Goal: Contribute content: Add original content to the website for others to see

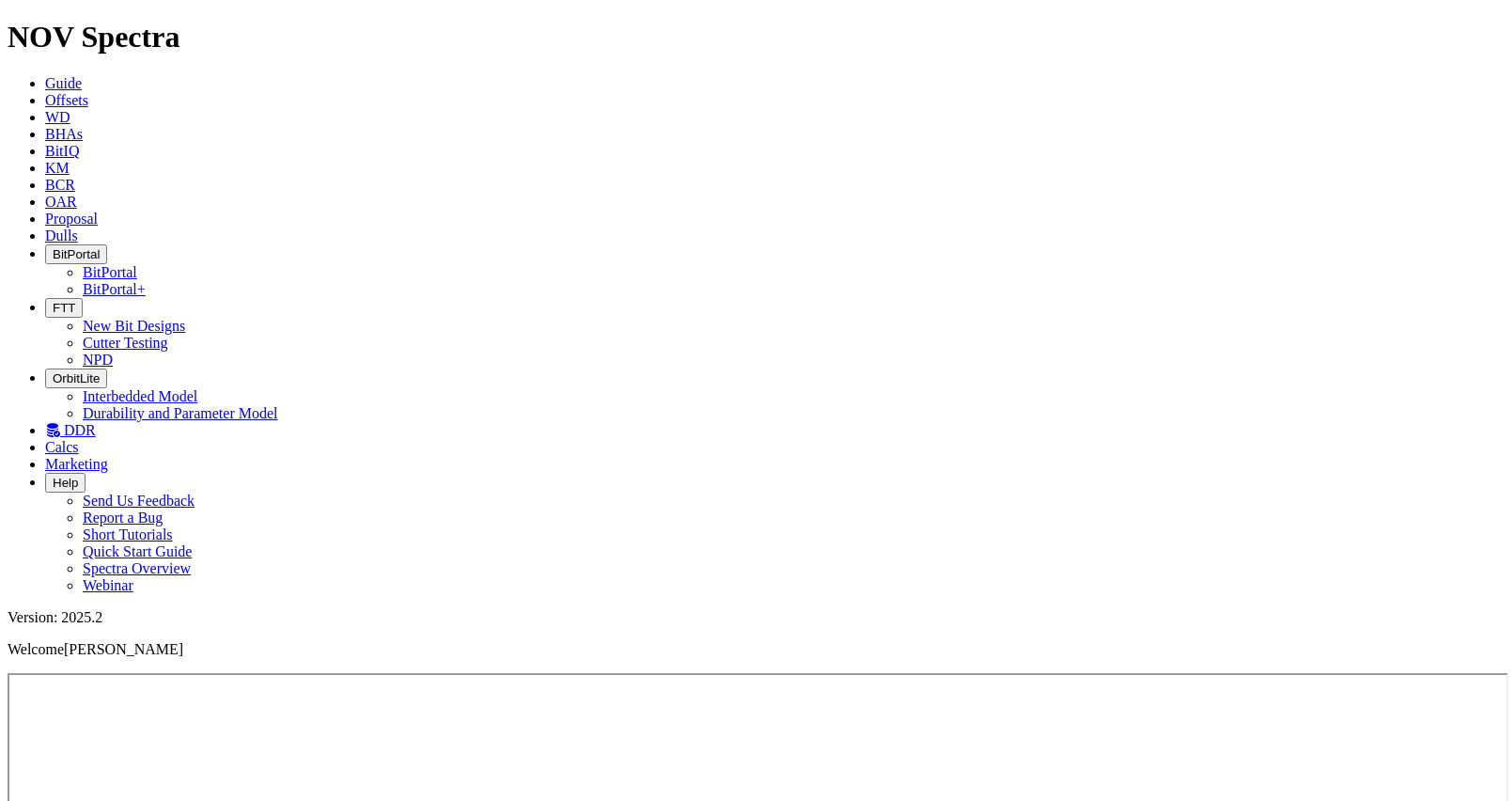
click at [82, 75] on span "Guide" at bounding box center [63, 83] width 37 height 16
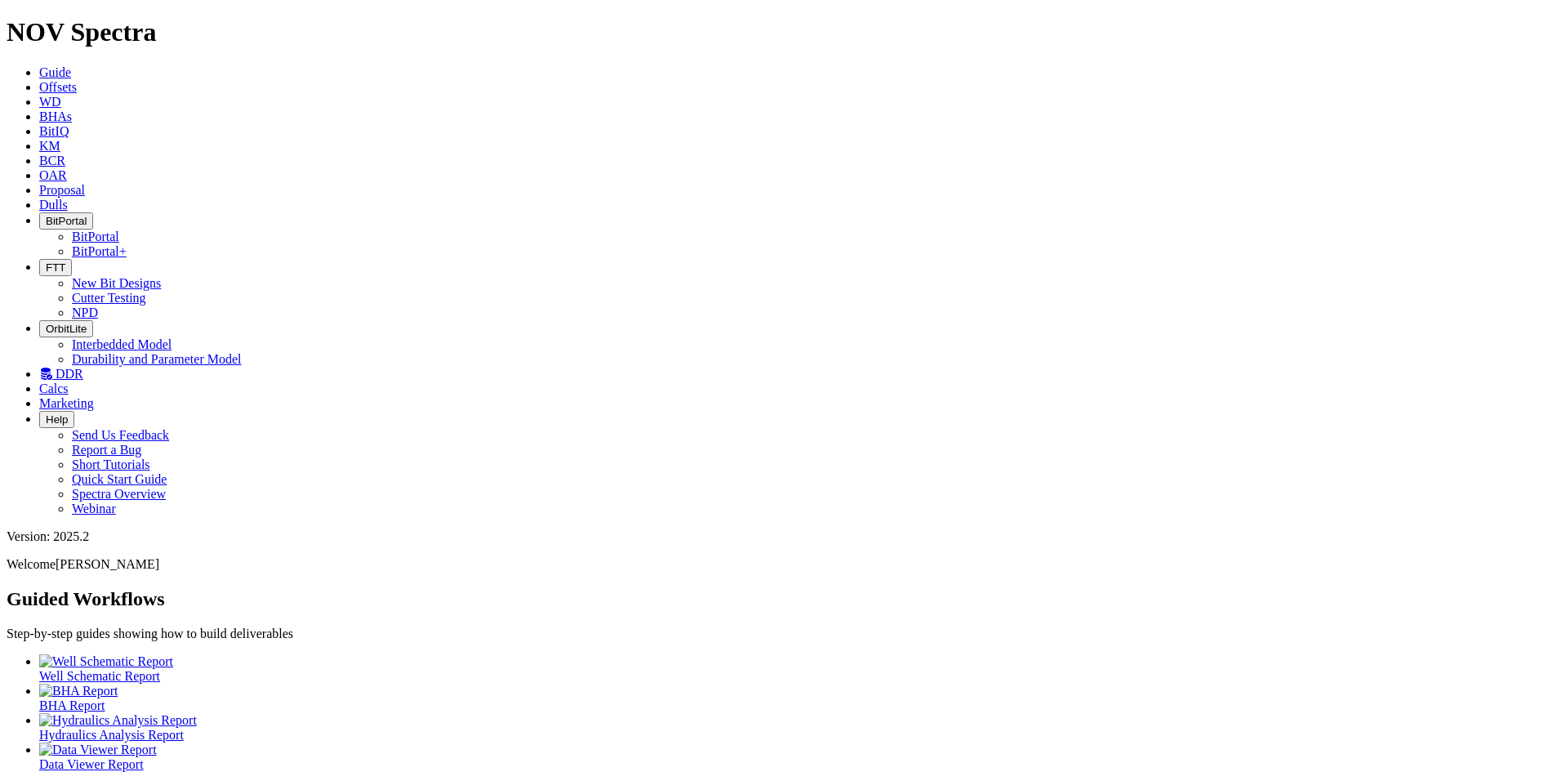
click at [68, 198] on span "Dulls" at bounding box center [53, 204] width 29 height 14
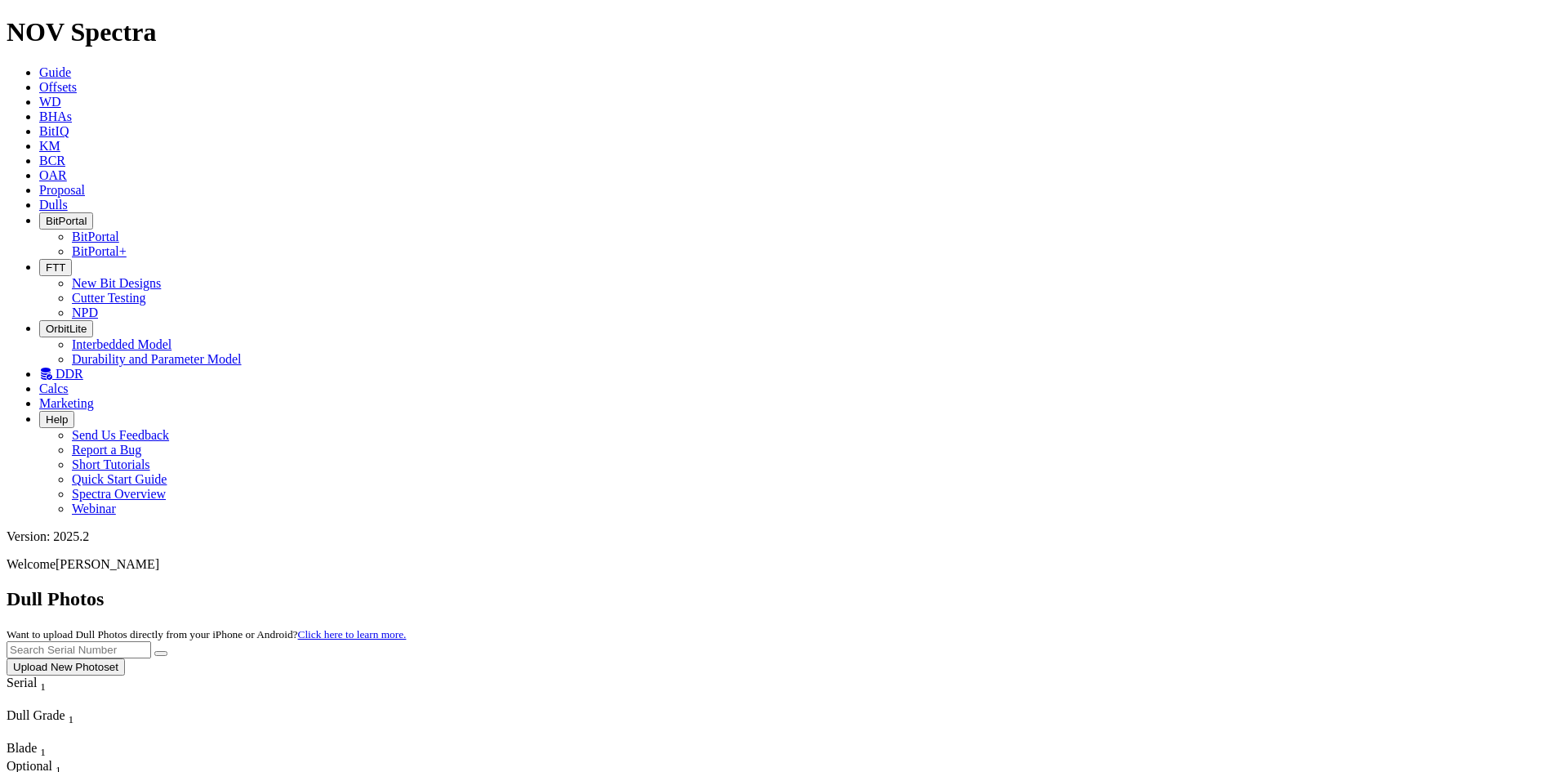
click at [151, 641] on input "text" at bounding box center [78, 649] width 145 height 17
click at [161, 654] on icon "submit" at bounding box center [161, 654] width 0 height 0
click at [151, 641] on input "S317788" at bounding box center [78, 649] width 145 height 17
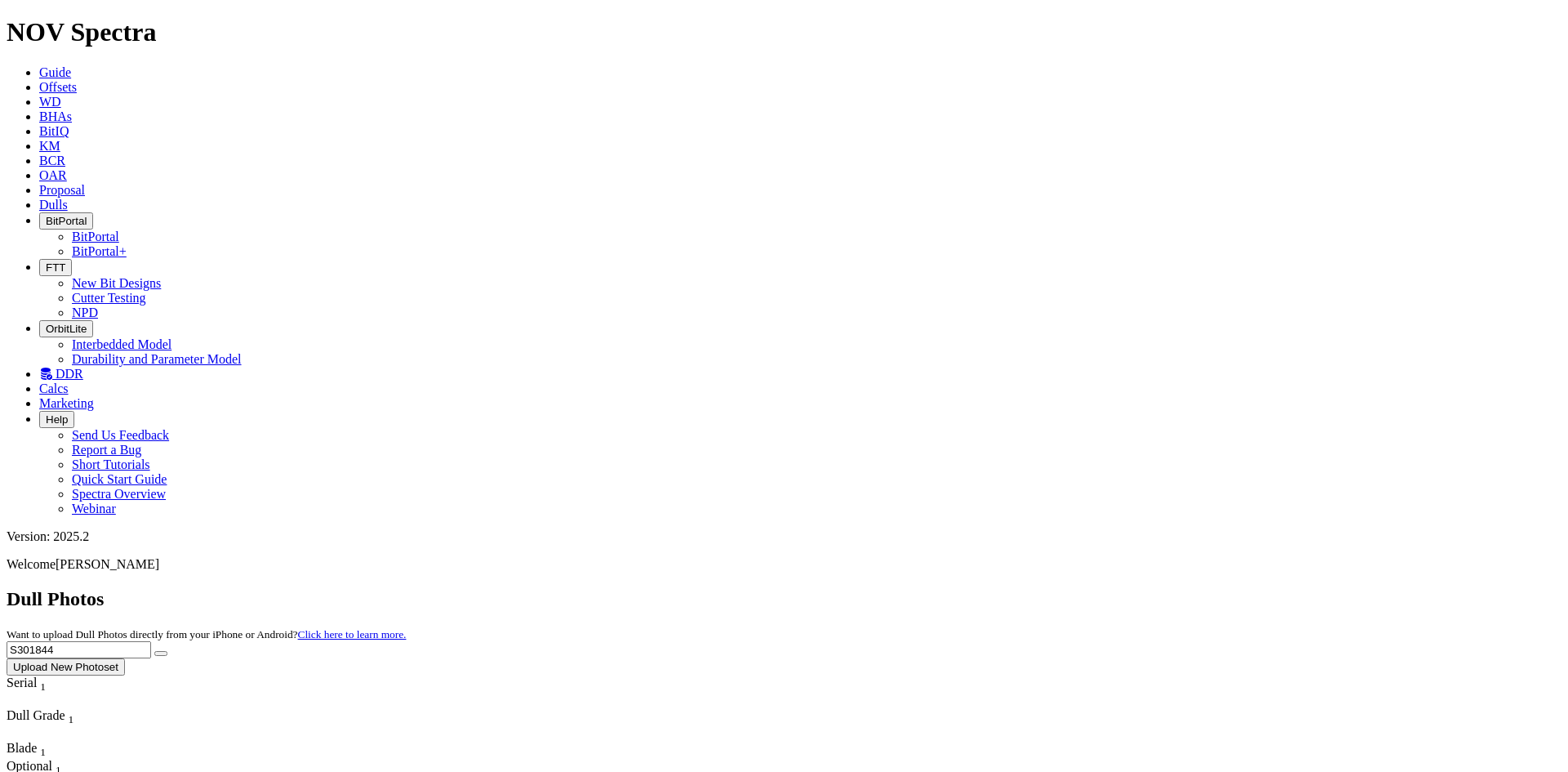
type input "S301844"
click at [154, 651] on button "submit" at bounding box center [161, 654] width 13 height 5
click at [71, 65] on link "Guide" at bounding box center [55, 72] width 32 height 14
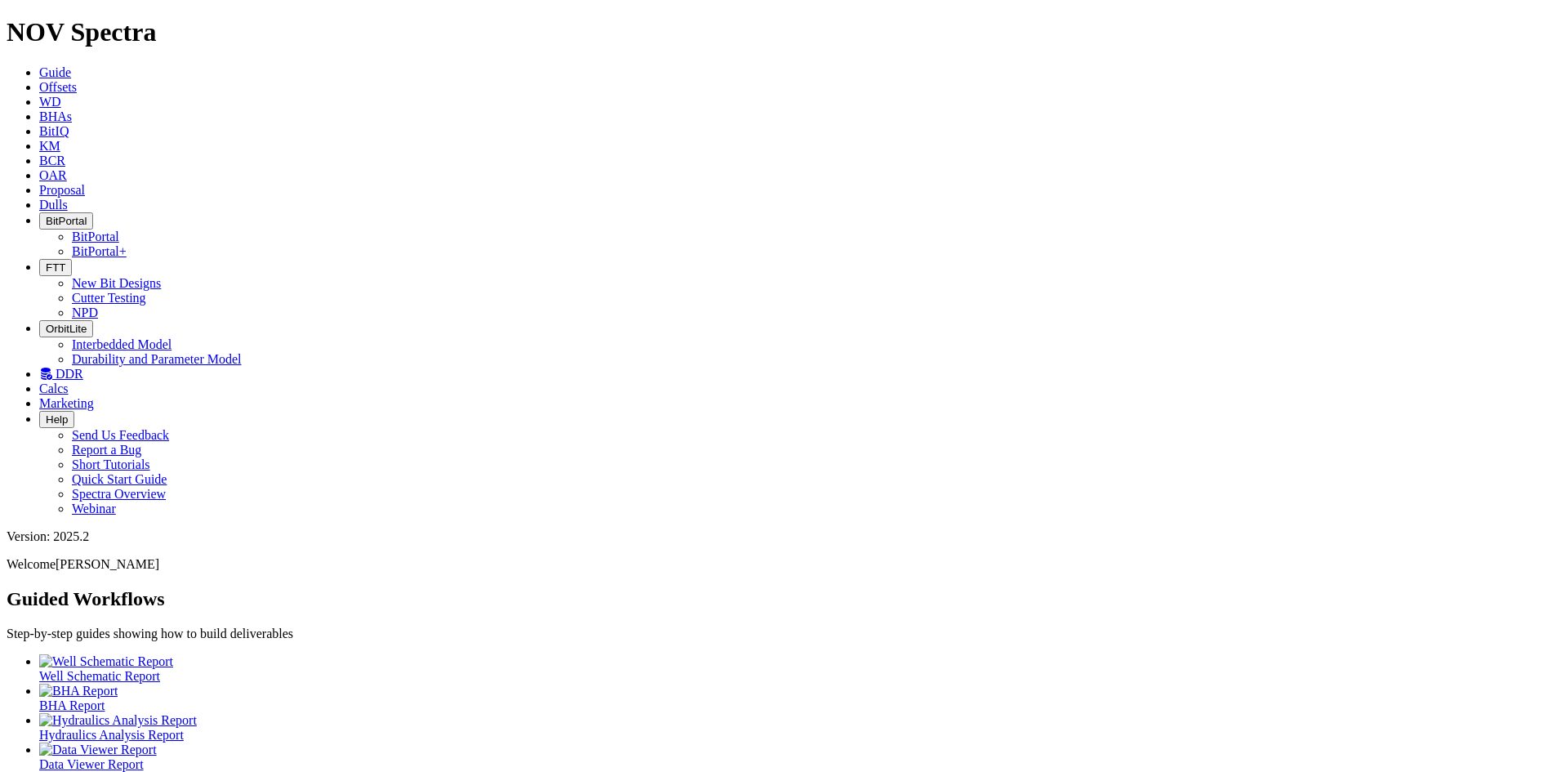
click at [68, 198] on span "Dulls" at bounding box center [53, 204] width 29 height 14
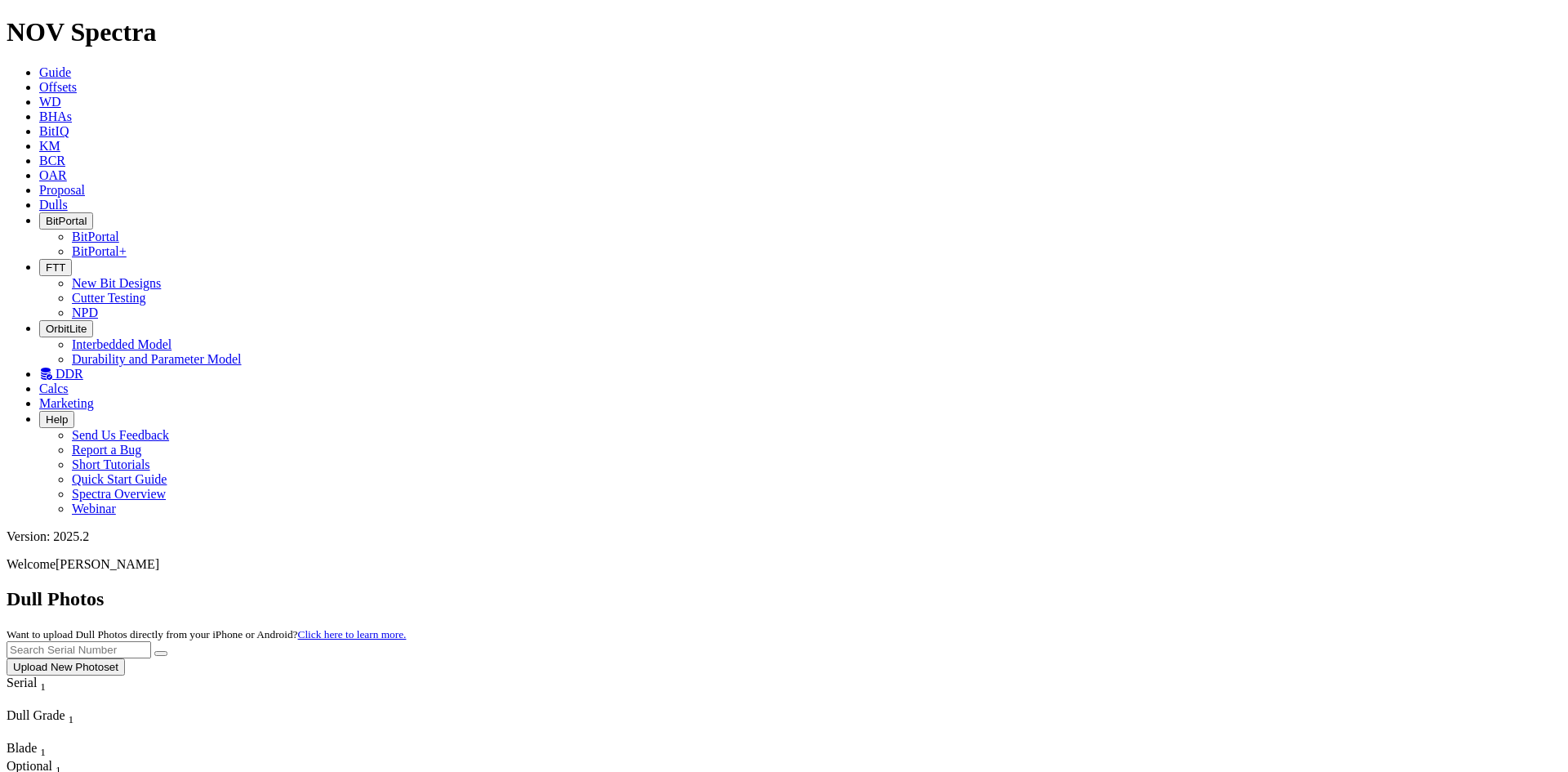
click at [151, 641] on input "text" at bounding box center [78, 649] width 145 height 17
type input "S301844"
click at [154, 651] on button "submit" at bounding box center [161, 654] width 13 height 5
drag, startPoint x: 1303, startPoint y: 77, endPoint x: 699, endPoint y: 84, distance: 604.0
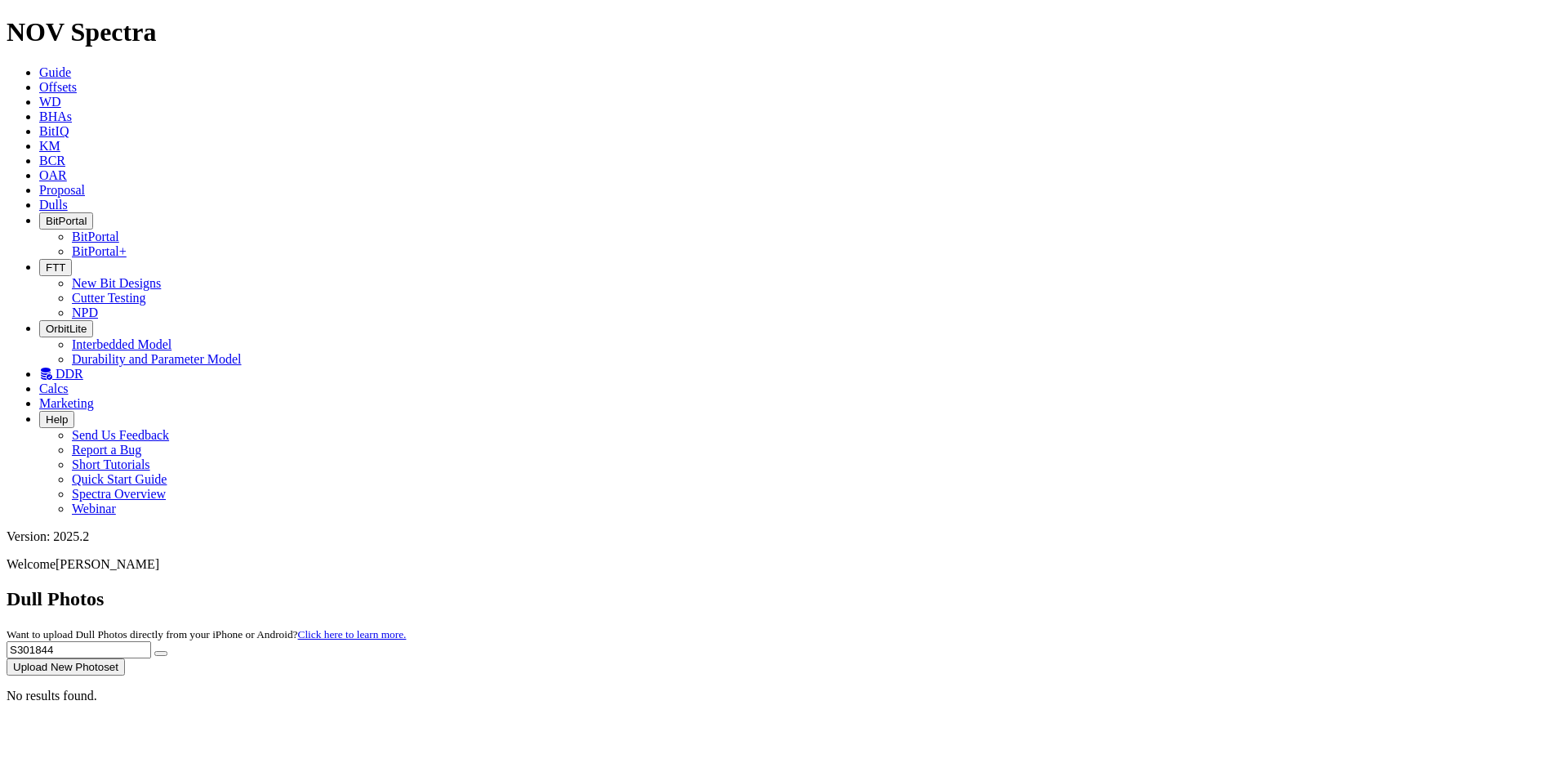
click at [686, 588] on div "Dull Photos Want to upload Dull Photos directly from your iPhone or Android? Cl…" at bounding box center [784, 631] width 1555 height 87
click at [1085, 588] on div "Dull Photos Want to upload Dull Photos directly from your iPhone or Android? Cl…" at bounding box center [784, 631] width 1555 height 87
click at [1307, 689] on div "No results found." at bounding box center [784, 696] width 1555 height 15
click at [125, 658] on button "Upload New Photoset" at bounding box center [65, 667] width 118 height 17
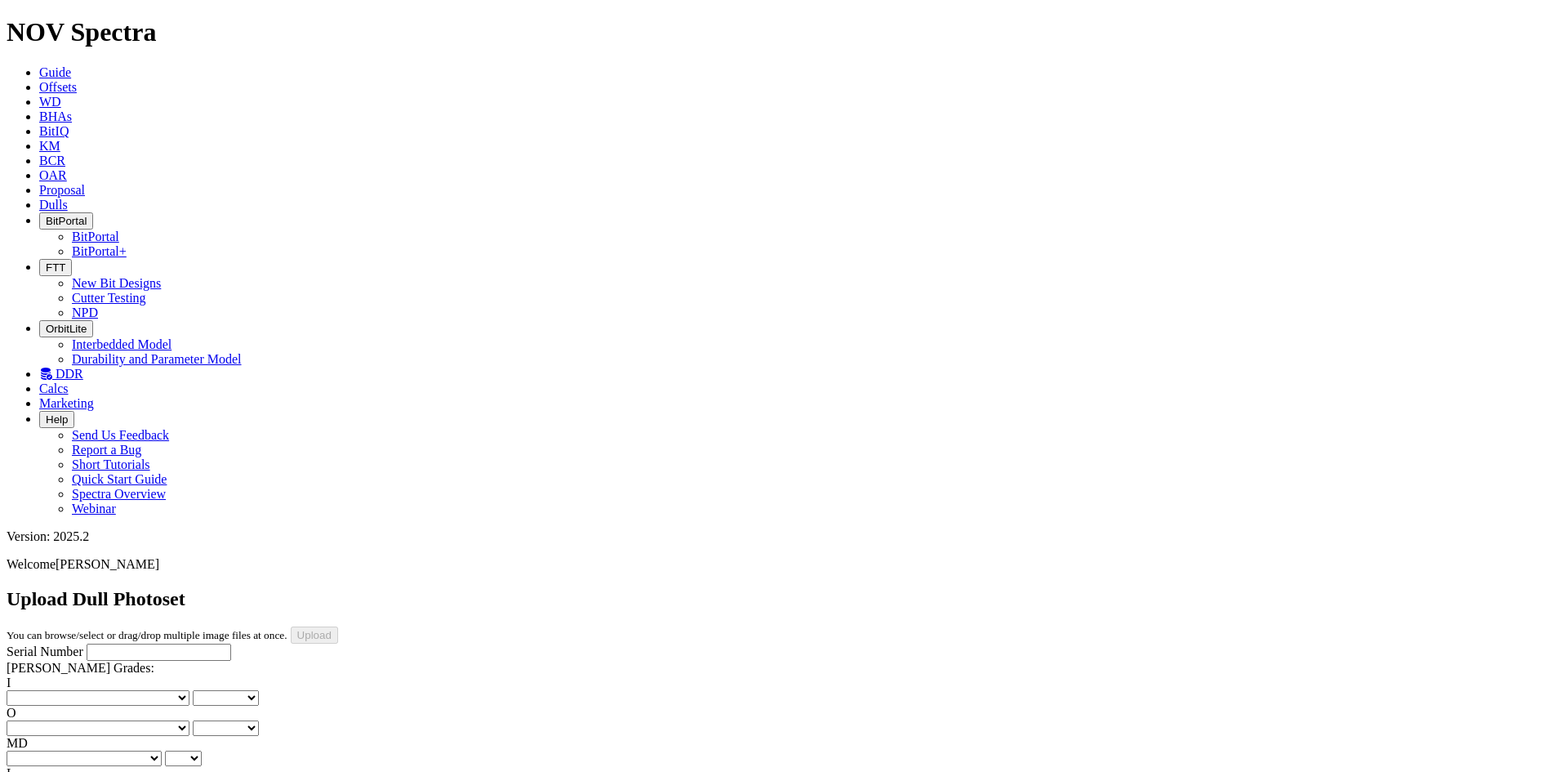
drag, startPoint x: 99, startPoint y: 145, endPoint x: 109, endPoint y: 144, distance: 10.0
click at [99, 644] on input "Serial Number" at bounding box center [158, 652] width 145 height 17
type input "S301844"
click at [90, 690] on select "No lost, worn or damaged cutters 0 1 2 3 4 5 6 7 8 No diamond table left on any…" at bounding box center [98, 698] width 183 height 16
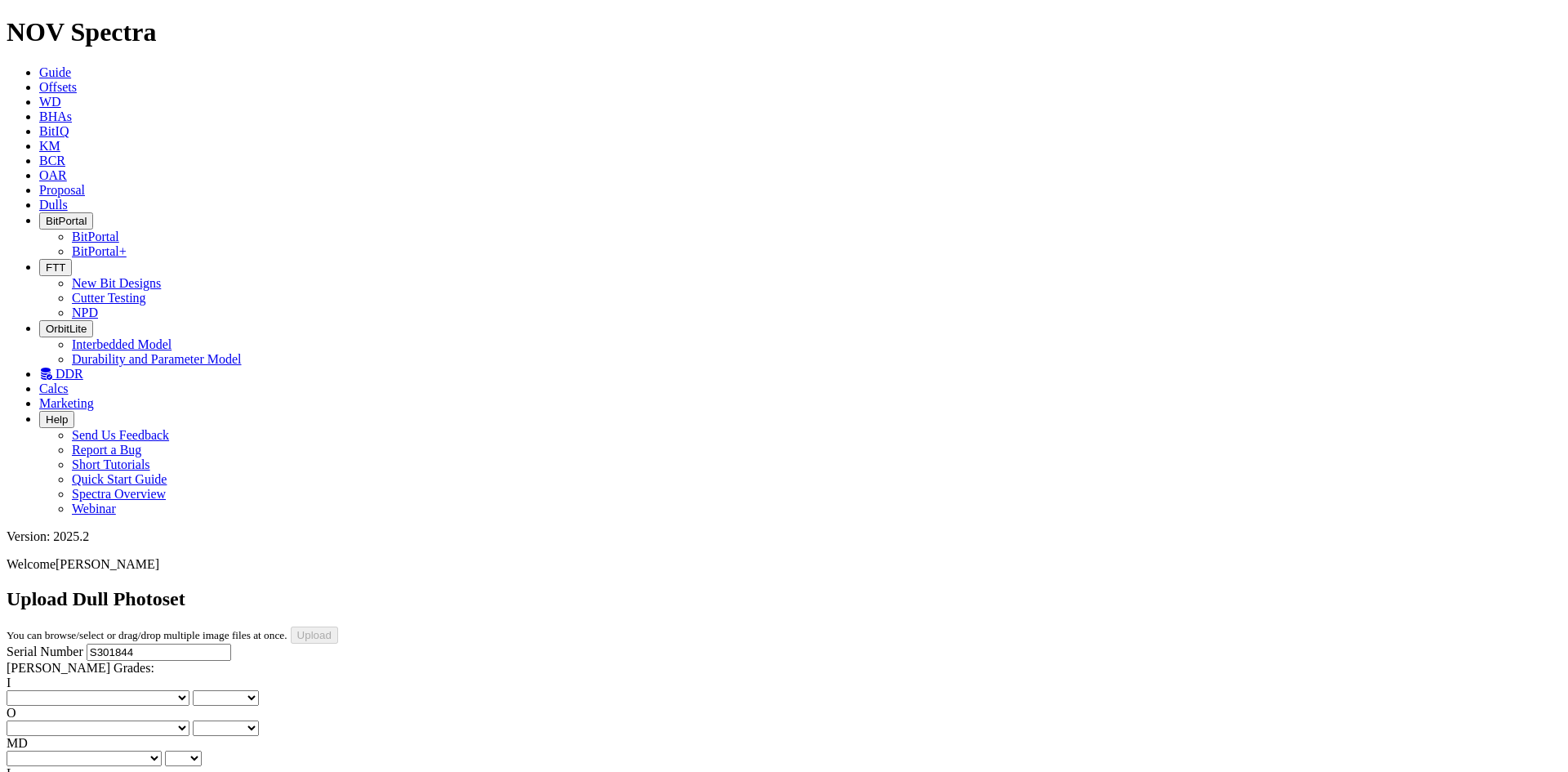
click at [82, 690] on select "No lost, worn or damaged cutters 0 1 2 3 4 5 6 7 8 No diamond table left on any…" at bounding box center [98, 698] width 183 height 16
select select "number:1"
click at [33, 690] on select "No lost, worn or damaged cutters 0 1 2 3 4 5 6 7 8 No diamond table left on any…" at bounding box center [98, 698] width 183 height 16
select select "number:1"
click at [161, 695] on select "No lost, worn or damaged cutters 0 1 2 3 4 5 6 7 8 No diamond table left on any…" at bounding box center [98, 728] width 183 height 16
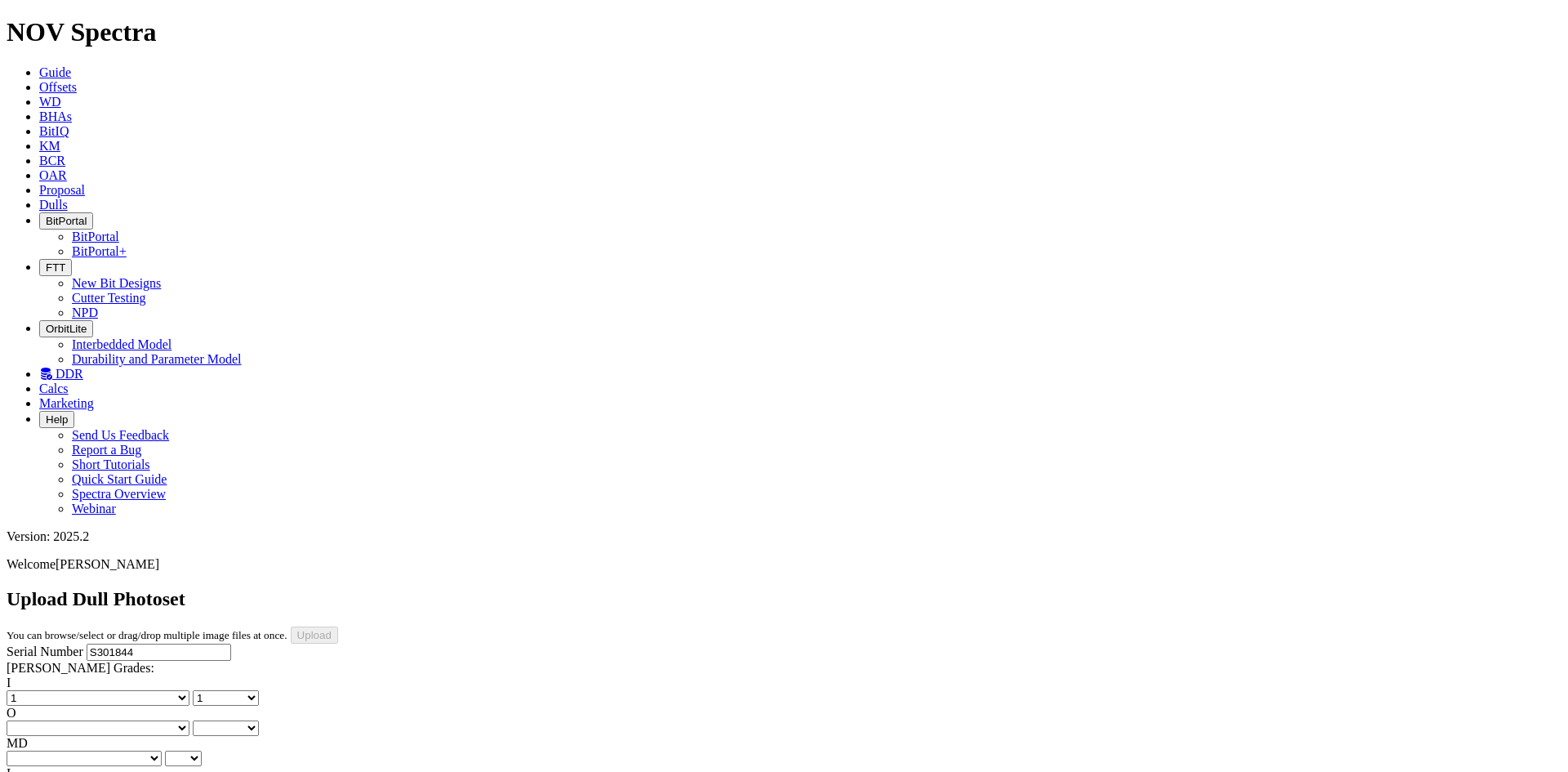
select select "number:2"
click at [116, 695] on select "No lost, worn or damaged cutters 0 1 2 3 4 5 6 7 8 No diamond table left on any…" at bounding box center [98, 728] width 183 height 16
select select "number:2"
click at [56, 695] on select "BF - Bond Failure BT - Broken Teeth/Cutters BU - Balled Up Bit CR - Cored CT - …" at bounding box center [84, 758] width 155 height 16
select select "string:CT"
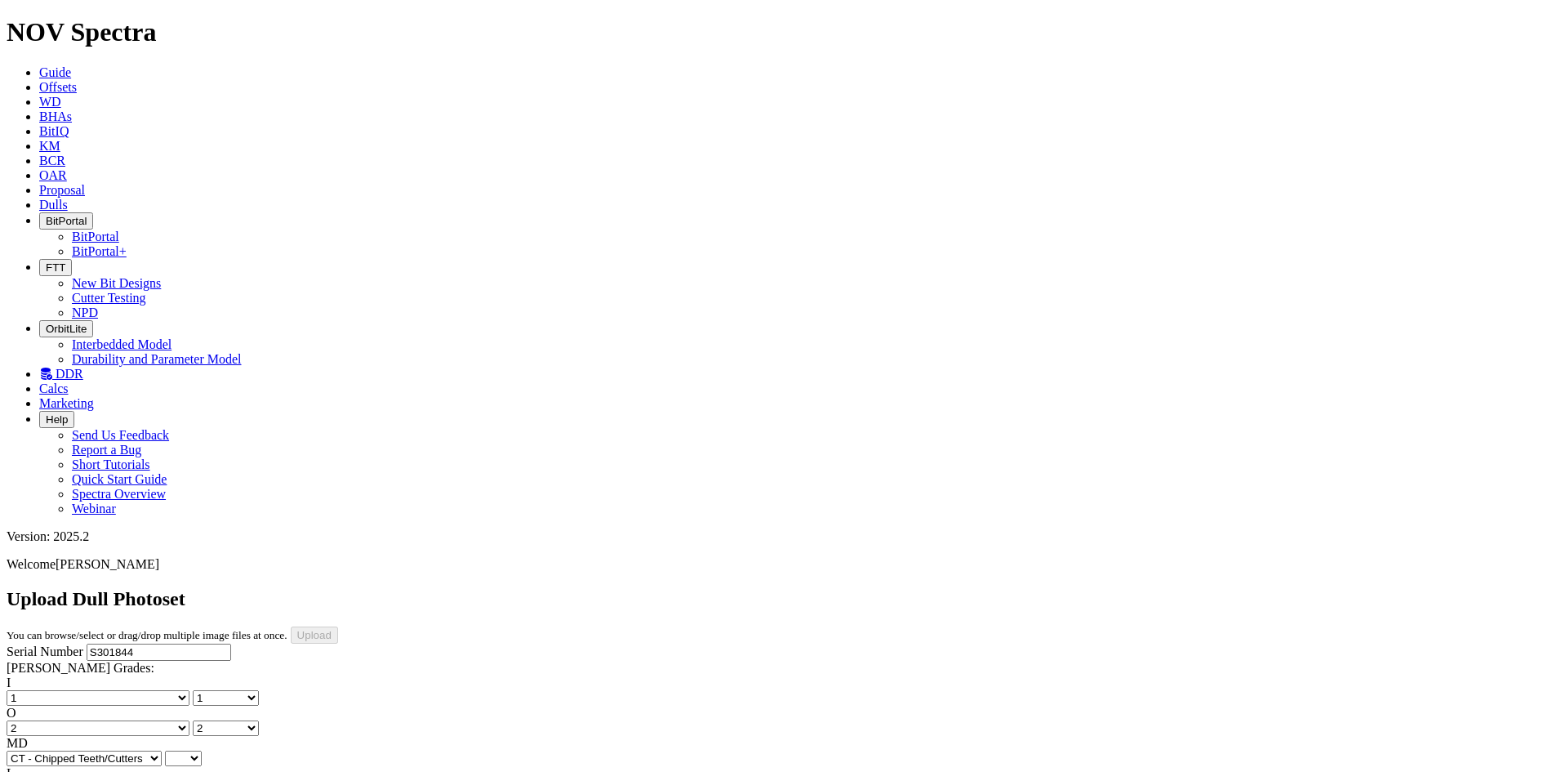
click at [33, 695] on select "BF - Bond Failure BT - Broken Teeth/Cutters BU - Balled Up Bit CR - Cored CT - …" at bounding box center [84, 758] width 155 height 16
select select "string:CT"
select select "string:C"
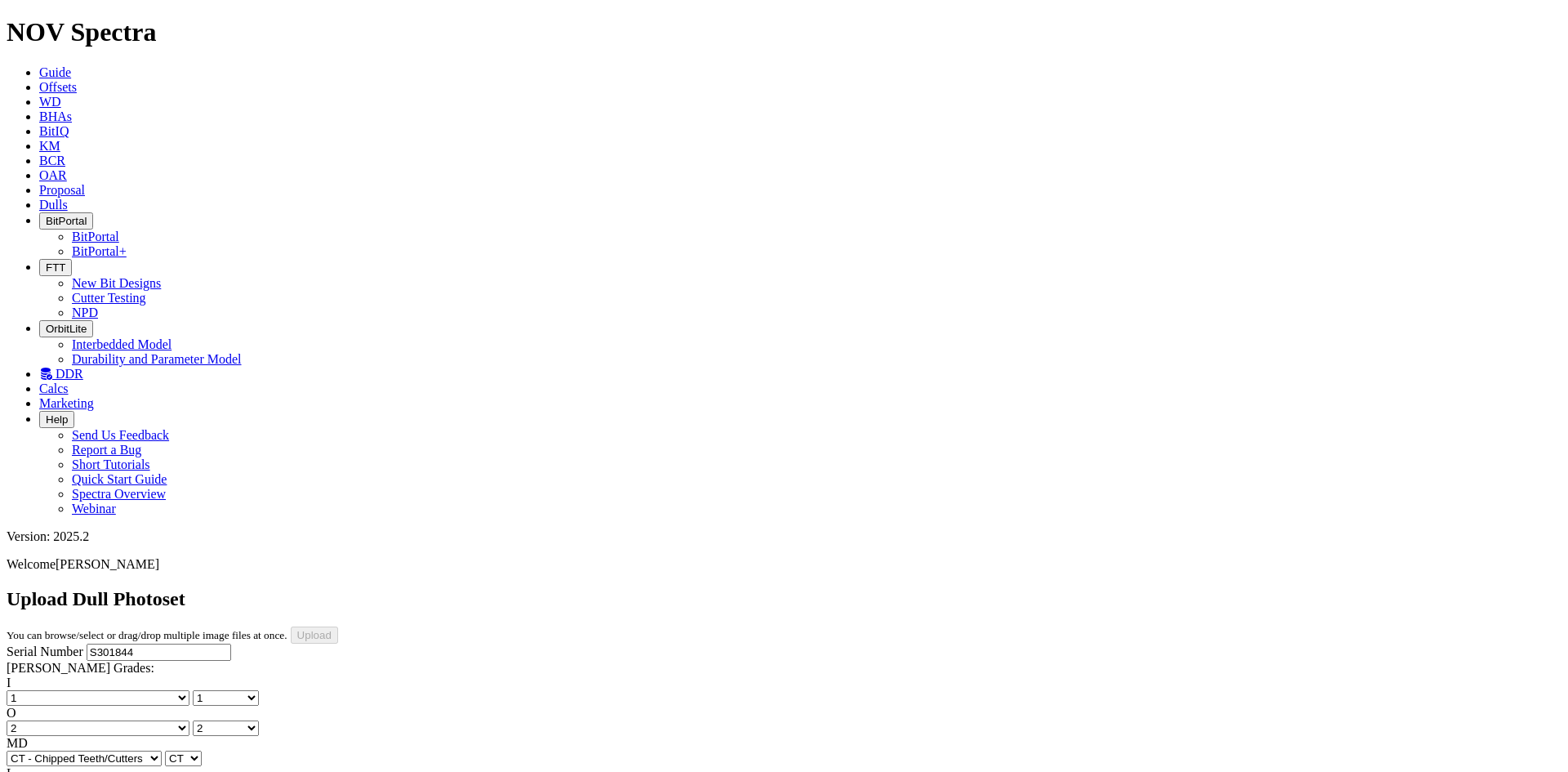
select select "string:C"
select select "string:X"
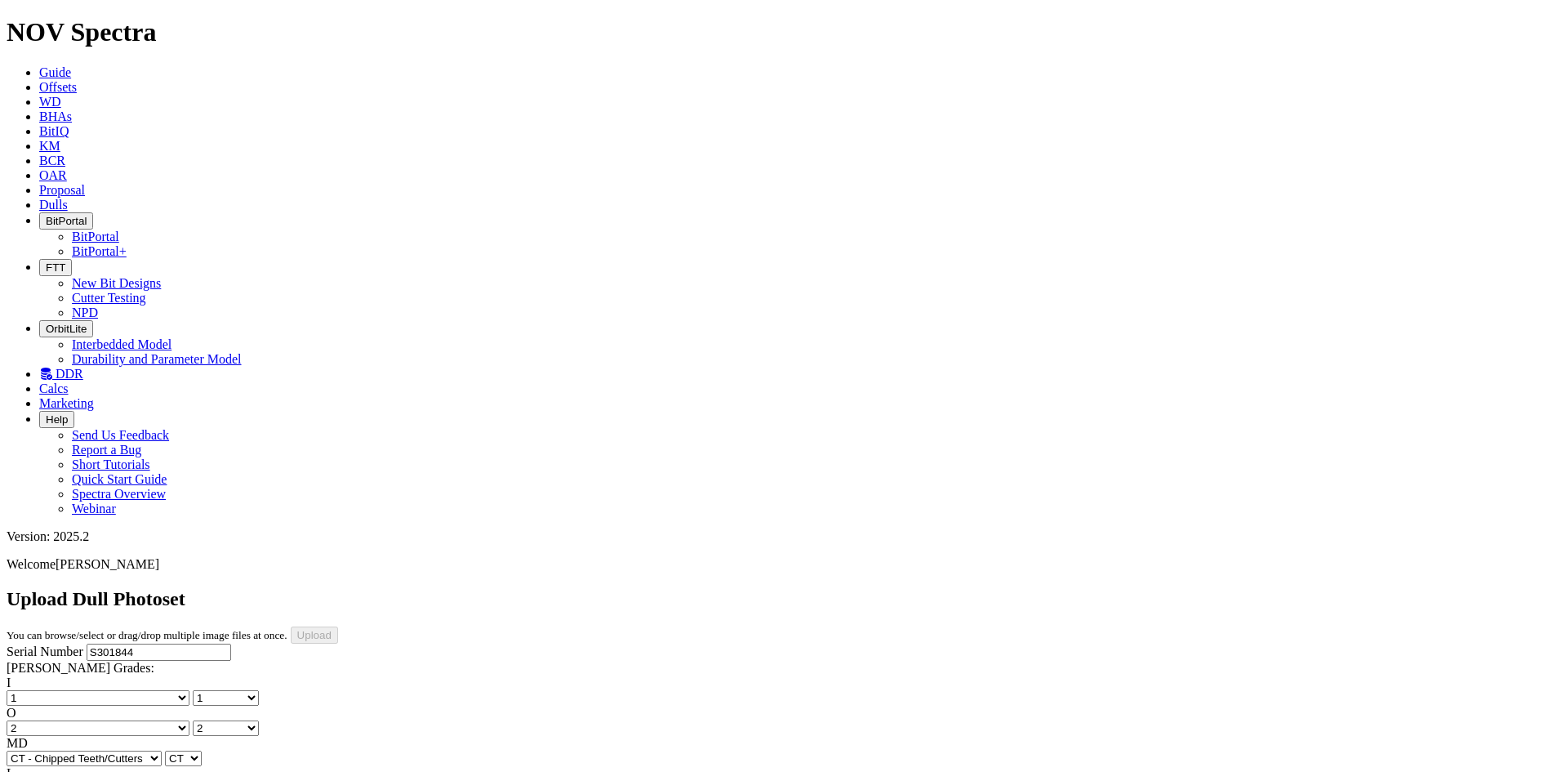
select select "string:I"
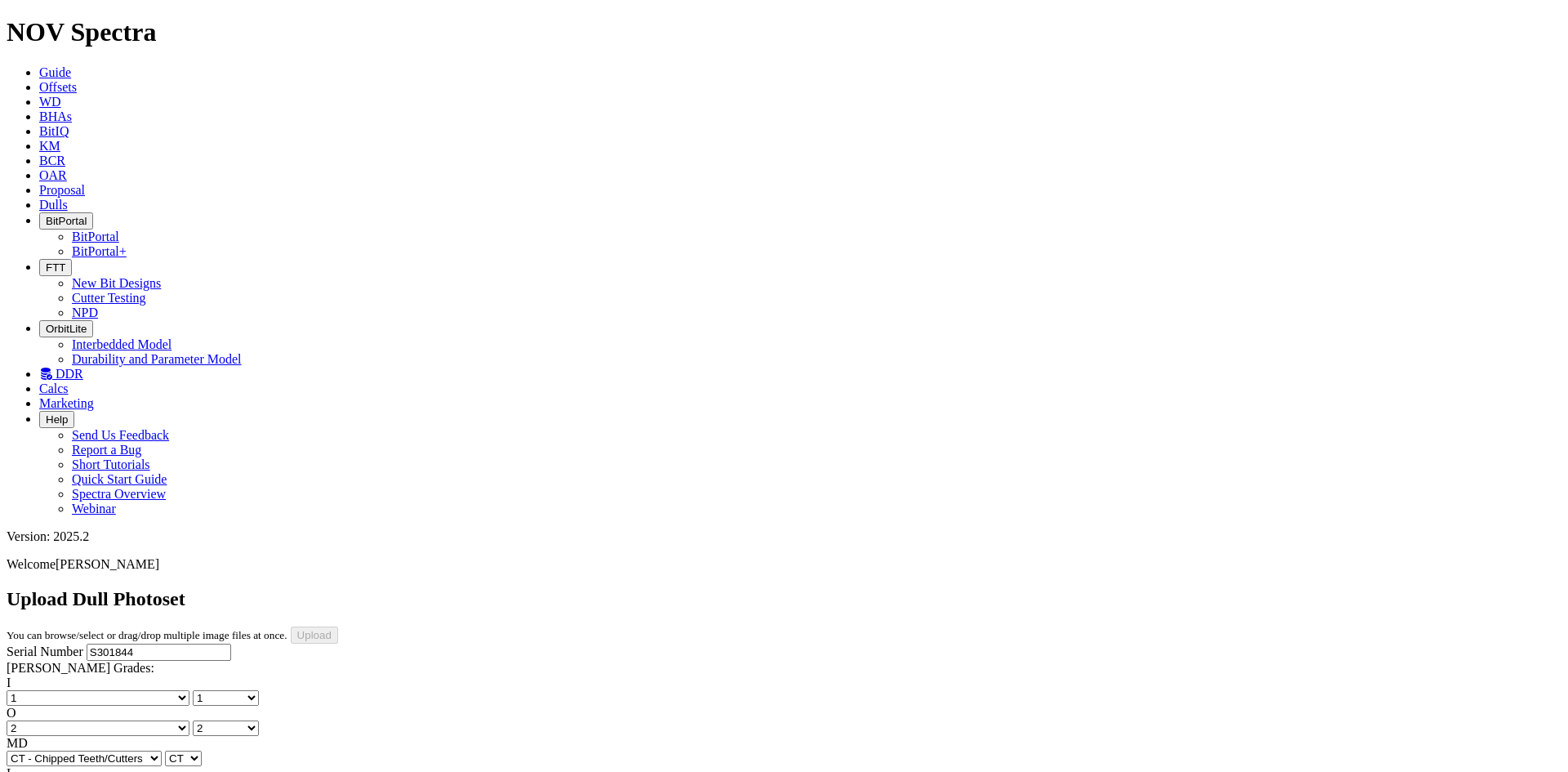
select select "string:NO"
select select "string:TD"
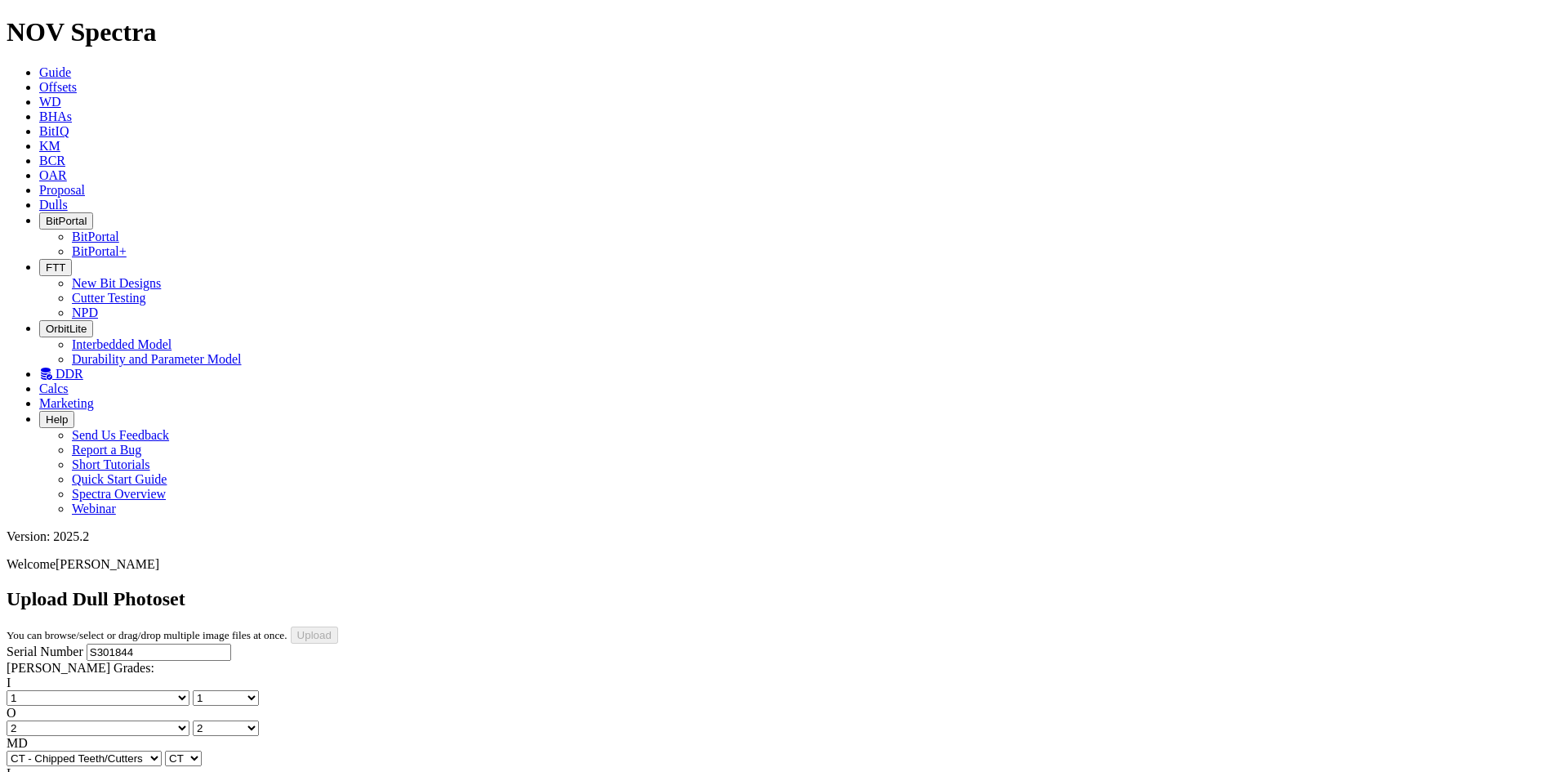
select select "string:TD"
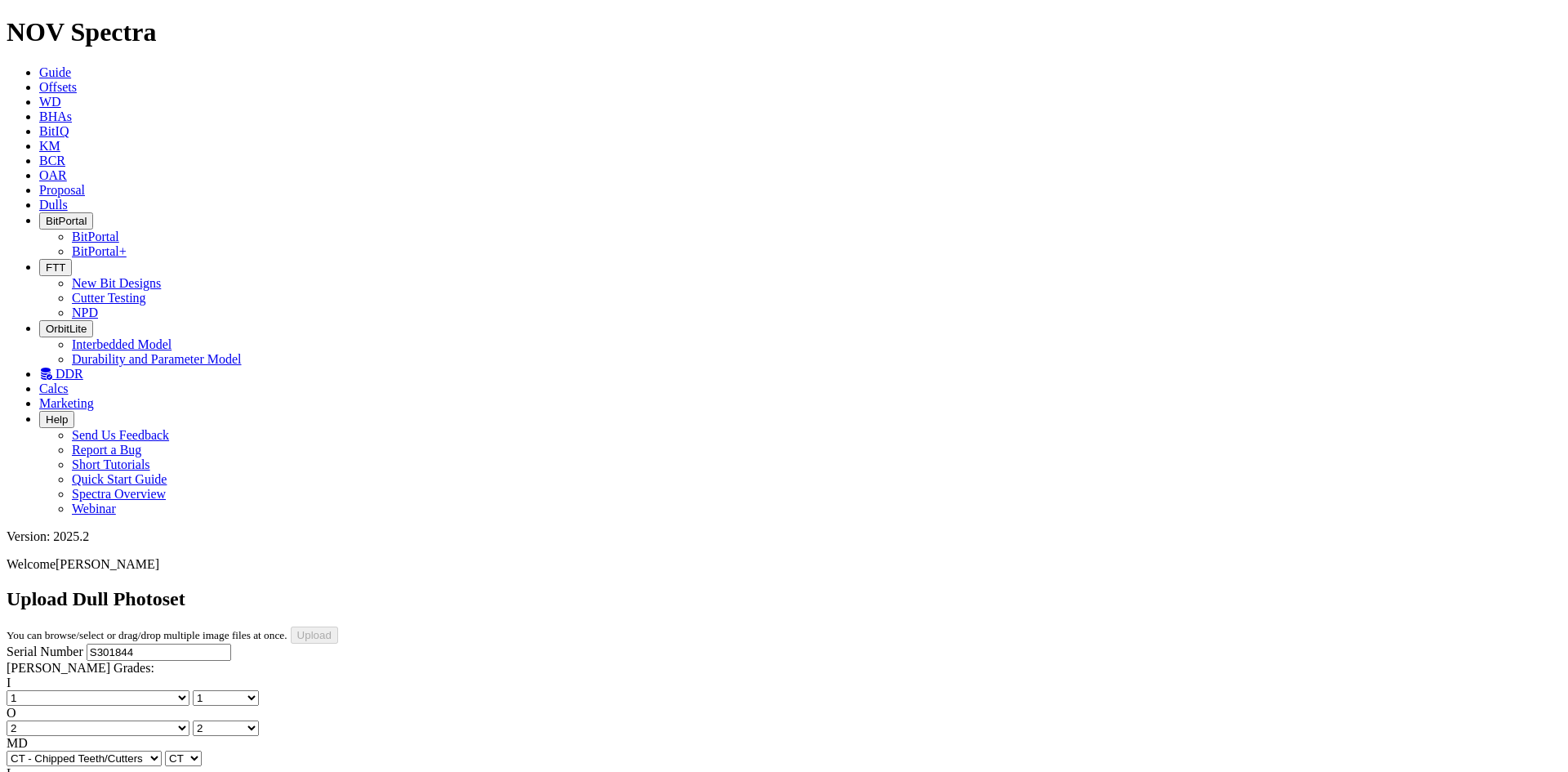
type input "07/05/2025"
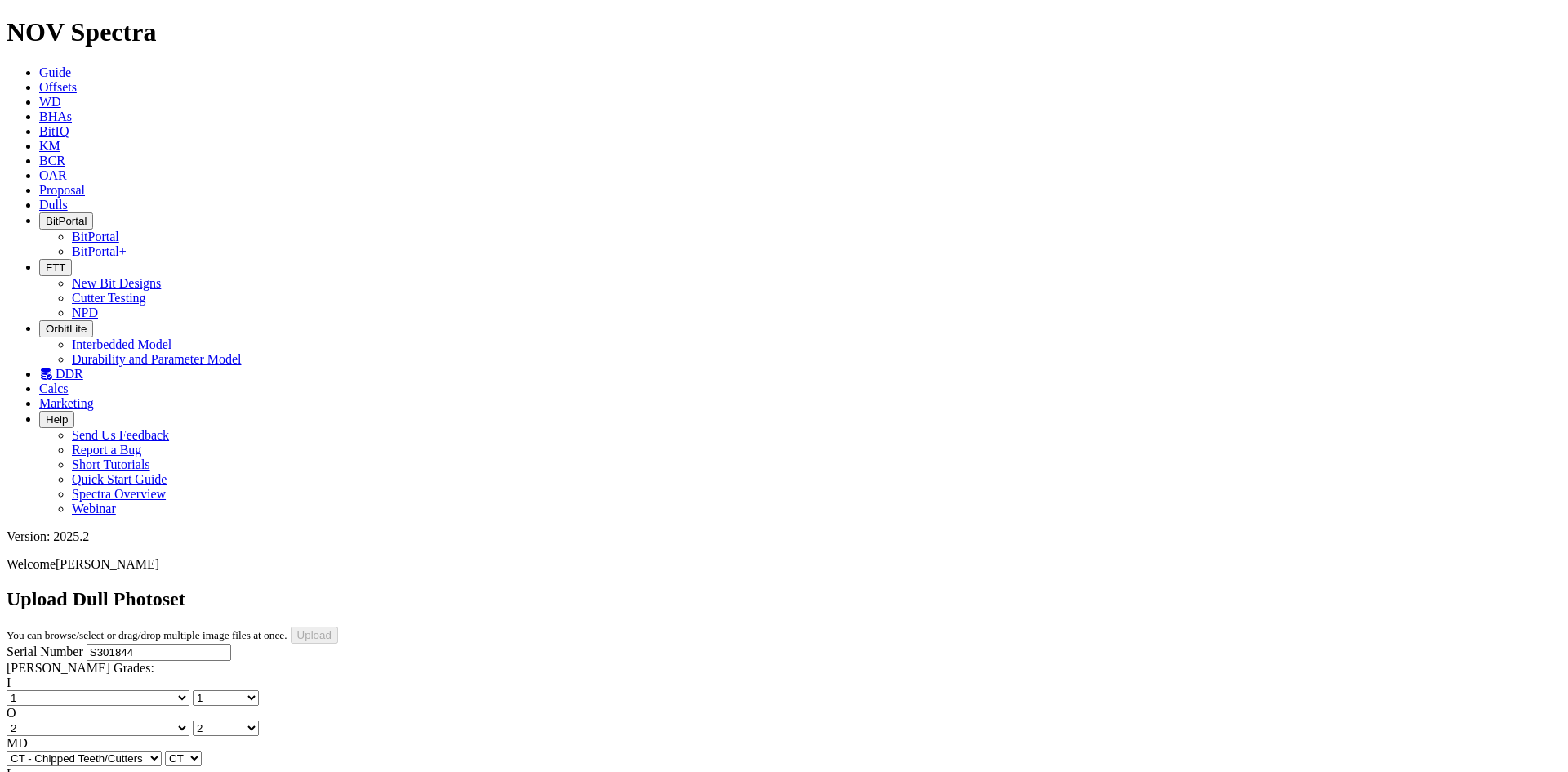
drag, startPoint x: 1532, startPoint y: 618, endPoint x: 1514, endPoint y: 582, distance: 40.2
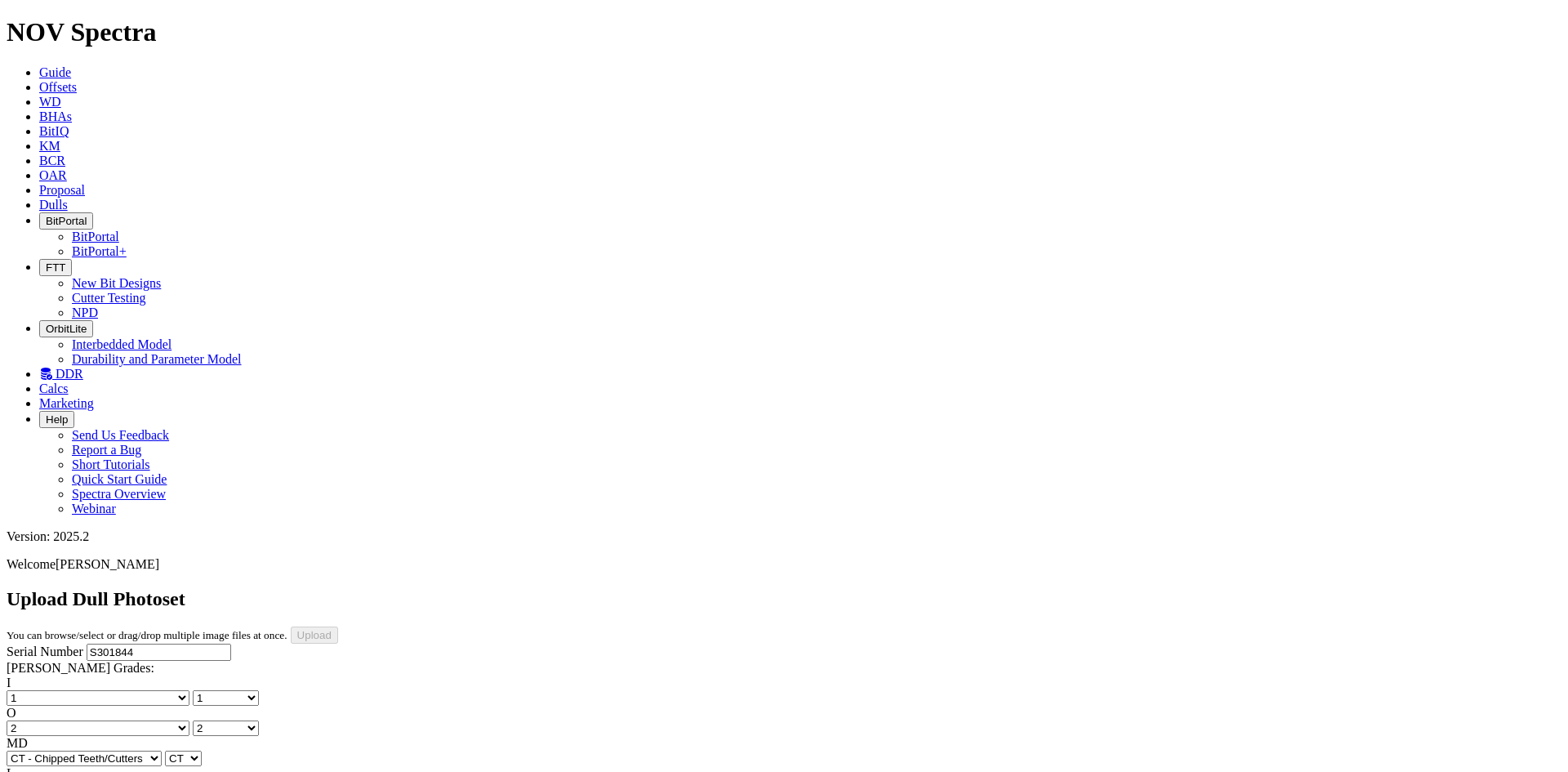
click at [68, 198] on link "Dulls" at bounding box center [53, 204] width 29 height 14
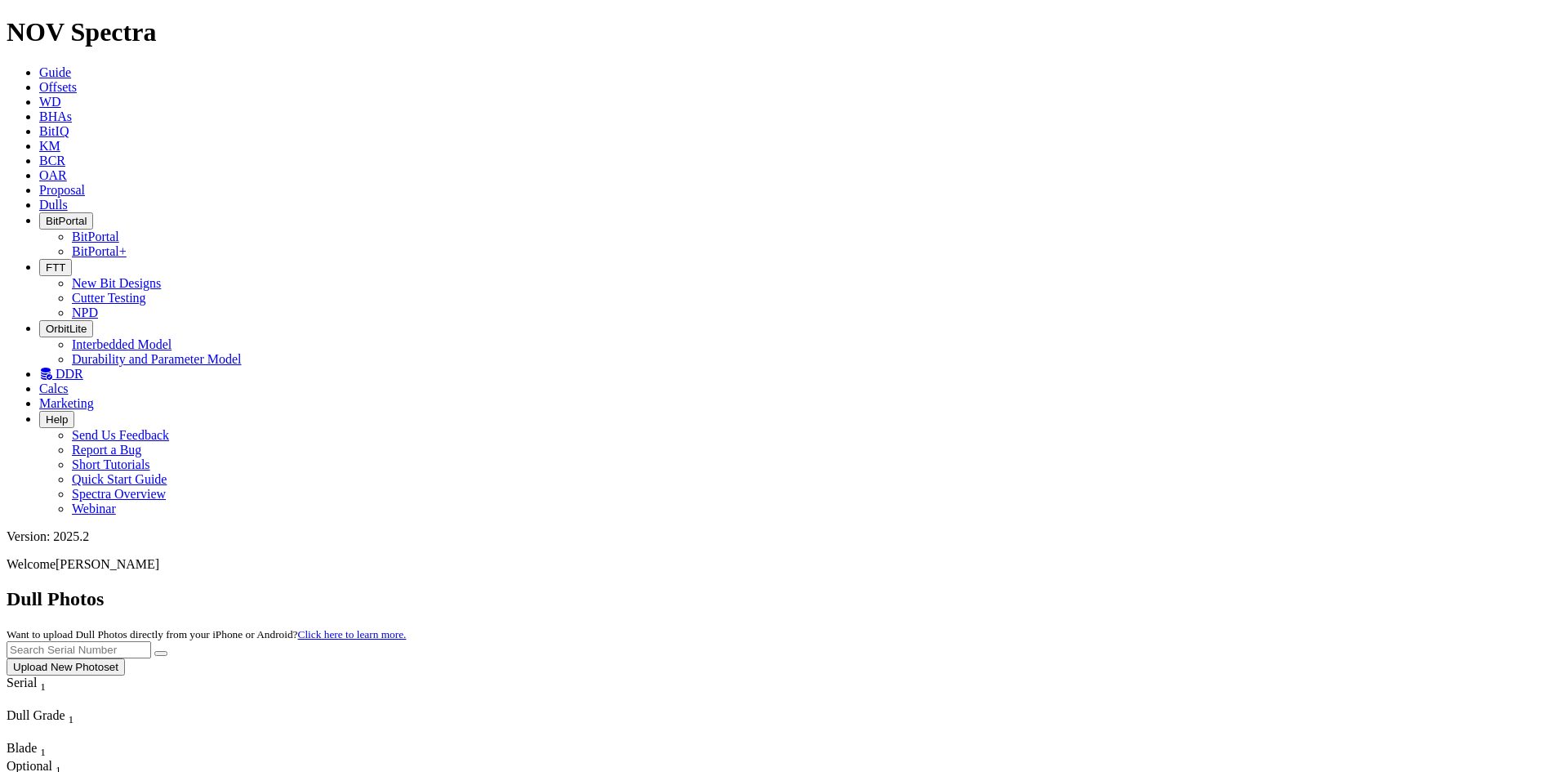
click at [151, 641] on input "text" at bounding box center [78, 649] width 145 height 17
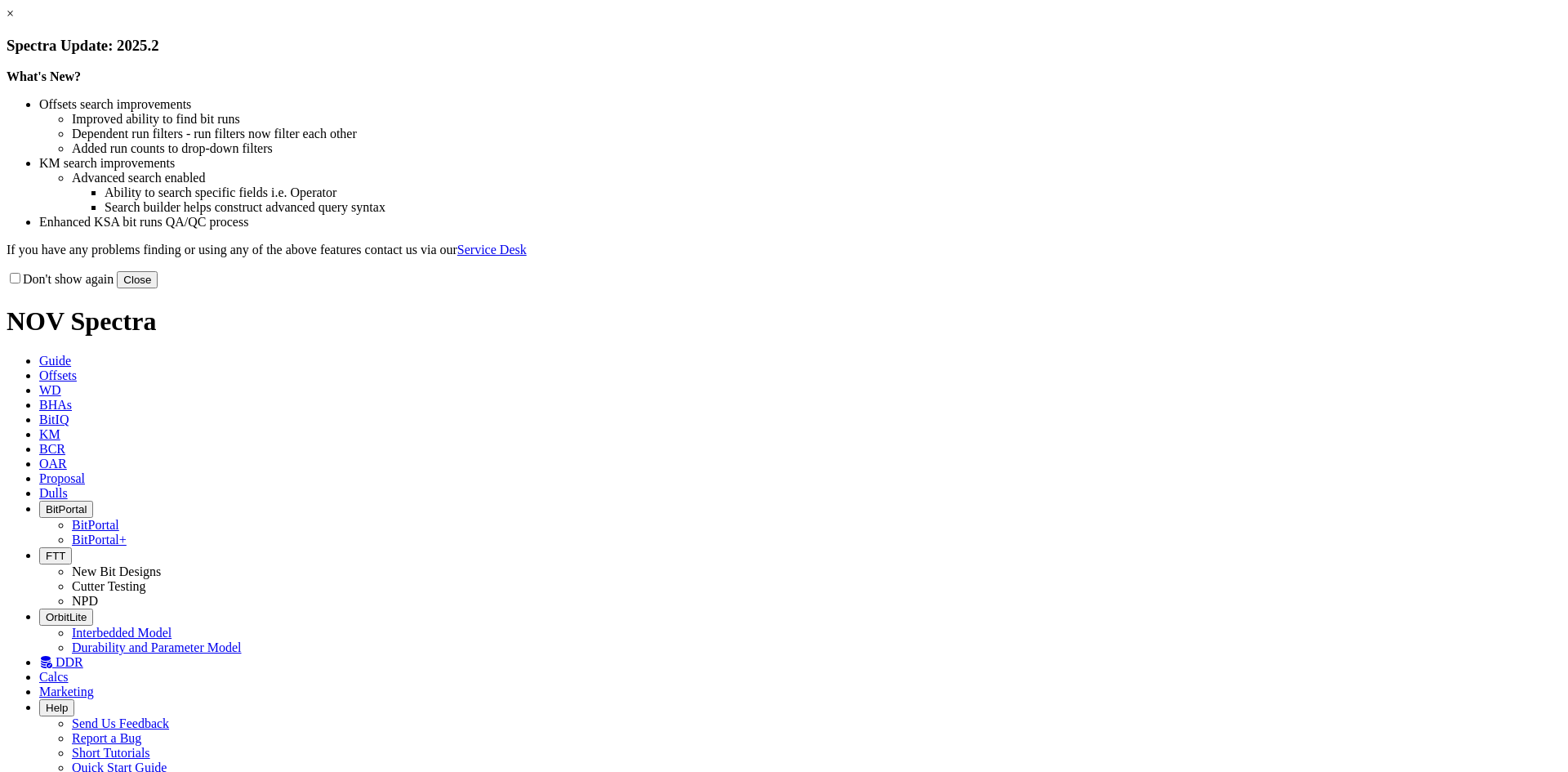
click at [158, 288] on button "Close" at bounding box center [137, 279] width 41 height 17
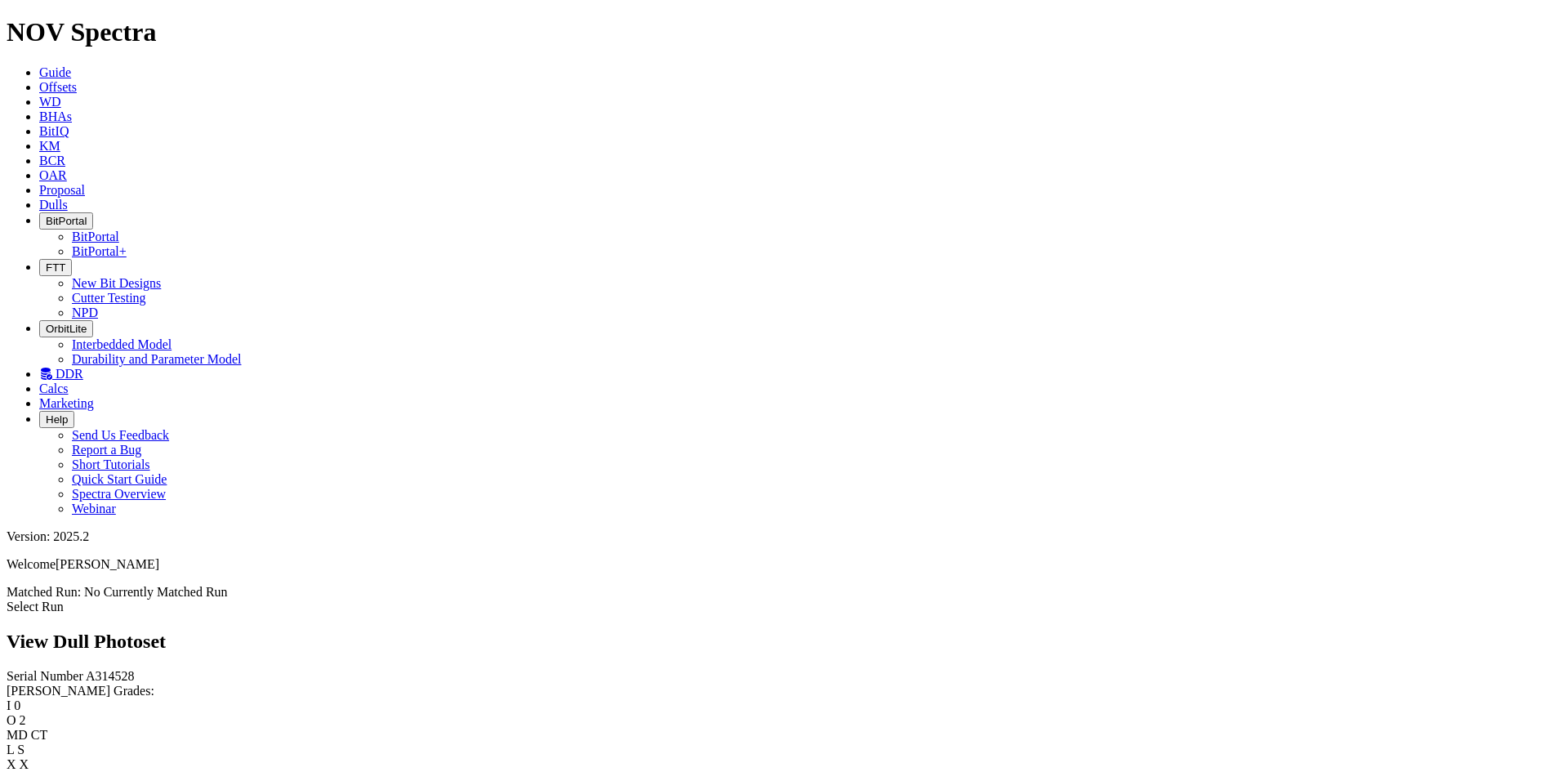
scroll to position [1004, 0]
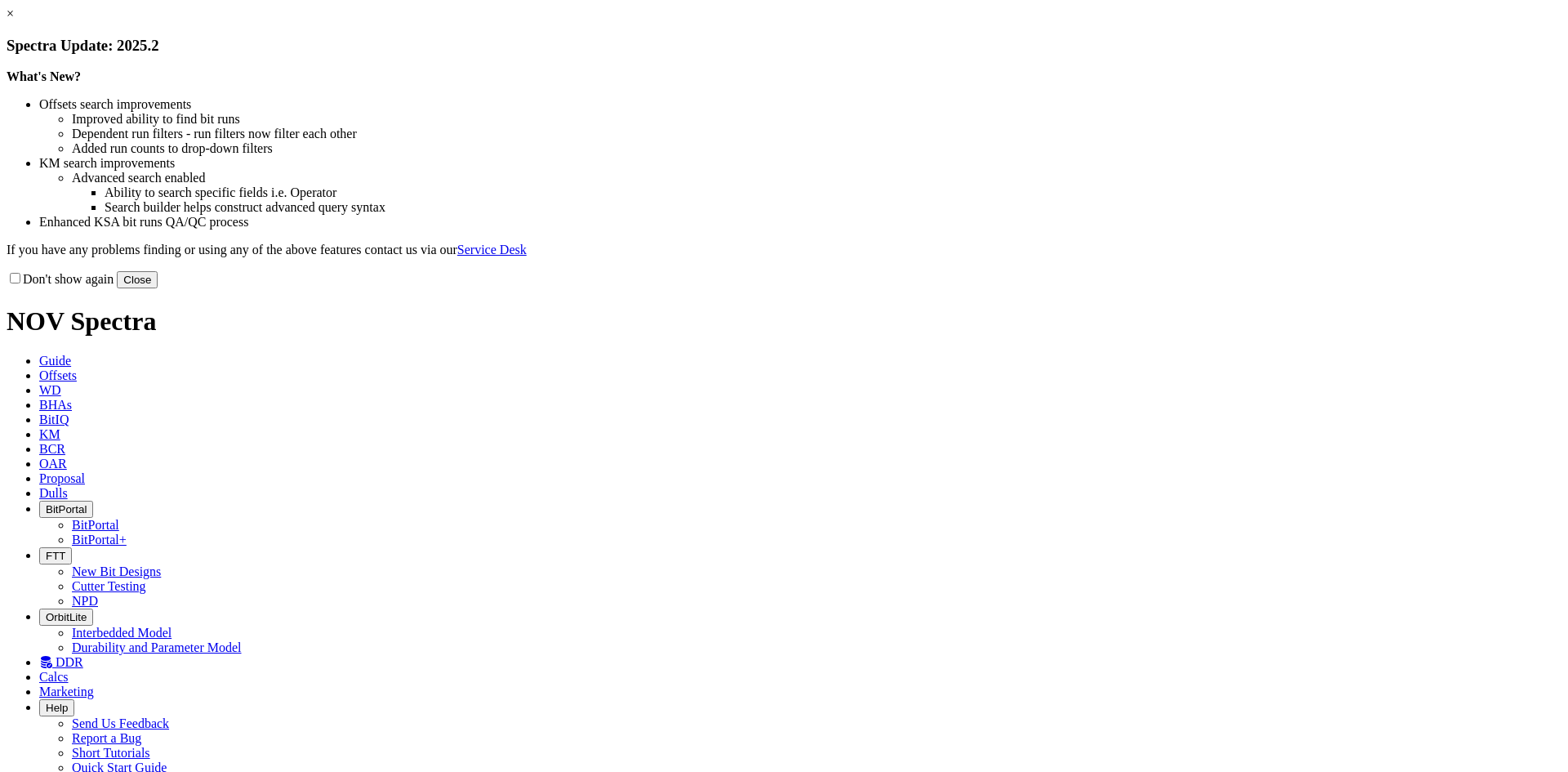
click at [158, 288] on button "Close" at bounding box center [137, 279] width 41 height 17
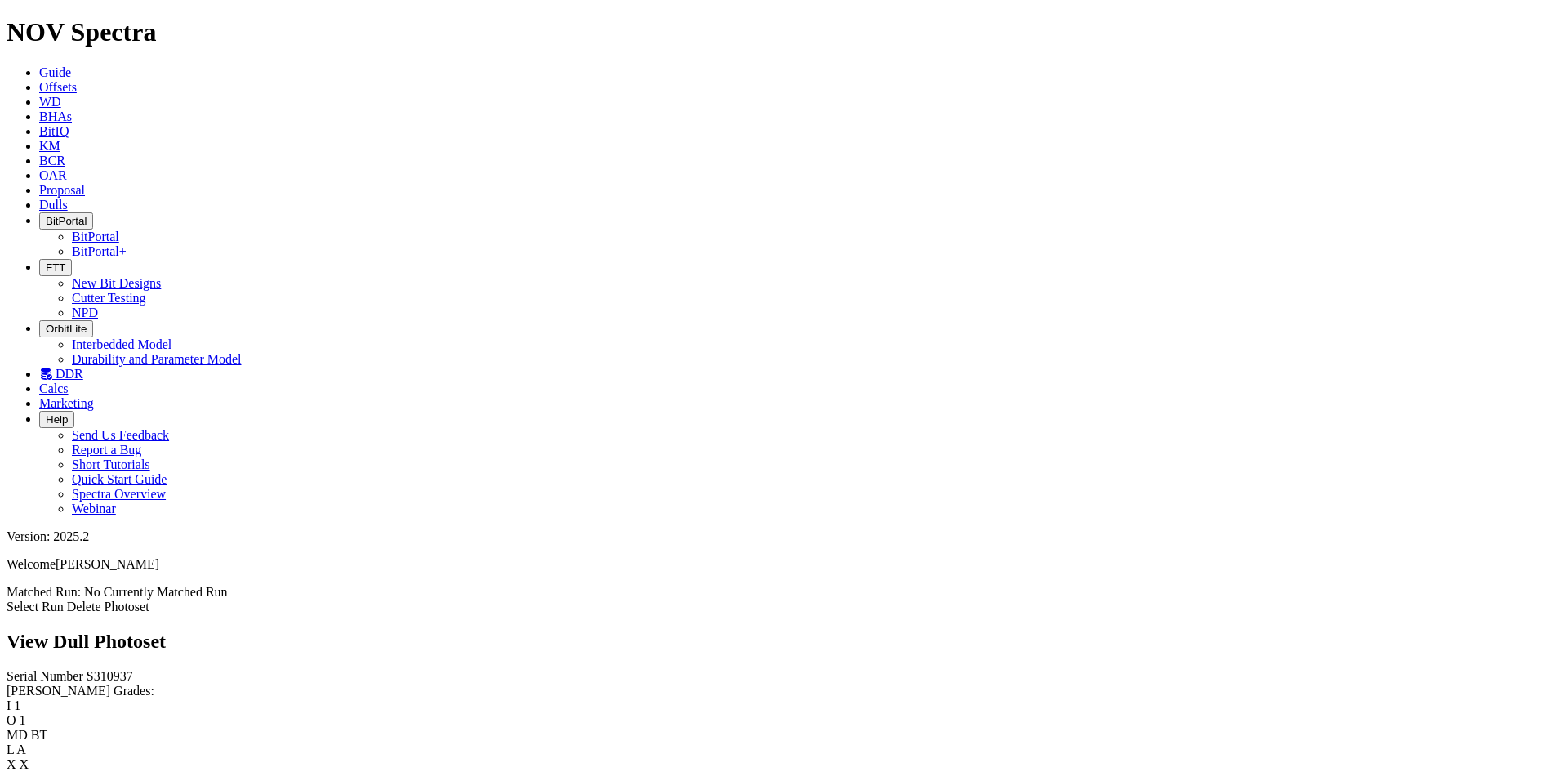
click at [758, 631] on div "View Dull Photoset" at bounding box center [784, 641] width 1555 height 22
click at [68, 198] on span "Dulls" at bounding box center [53, 204] width 29 height 14
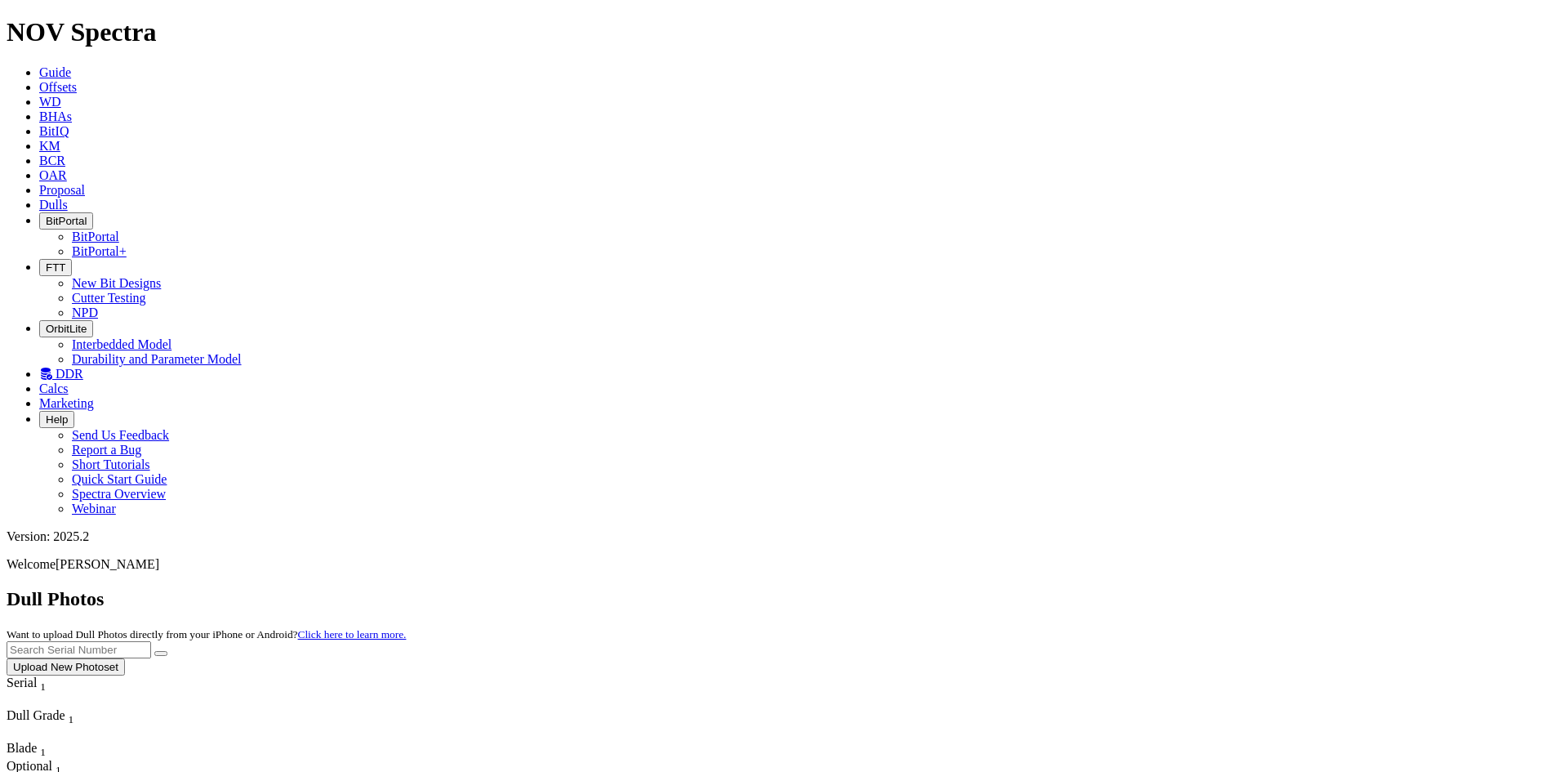
click at [1301, 65] on ul "Guide Offsets WD BHAs BitIQ KM BCR OAR Proposal EBRR Dulls BitPortal BitPortal …" at bounding box center [784, 291] width 1555 height 451
drag, startPoint x: 1353, startPoint y: 30, endPoint x: 1551, endPoint y: 25, distance: 198.1
click at [1551, 557] on p "Welcome Ahmed Suleiman" at bounding box center [784, 564] width 1555 height 15
click at [1352, 557] on p "Welcome Ahmed Suleiman" at bounding box center [784, 564] width 1555 height 15
